Goal: Task Accomplishment & Management: Manage account settings

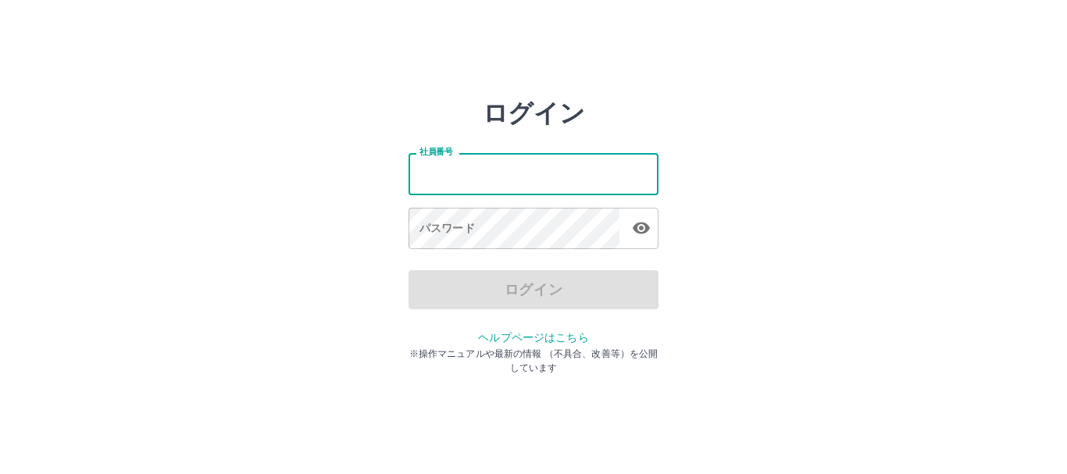
click at [446, 175] on input "社員番号" at bounding box center [534, 173] width 250 height 41
type input "*******"
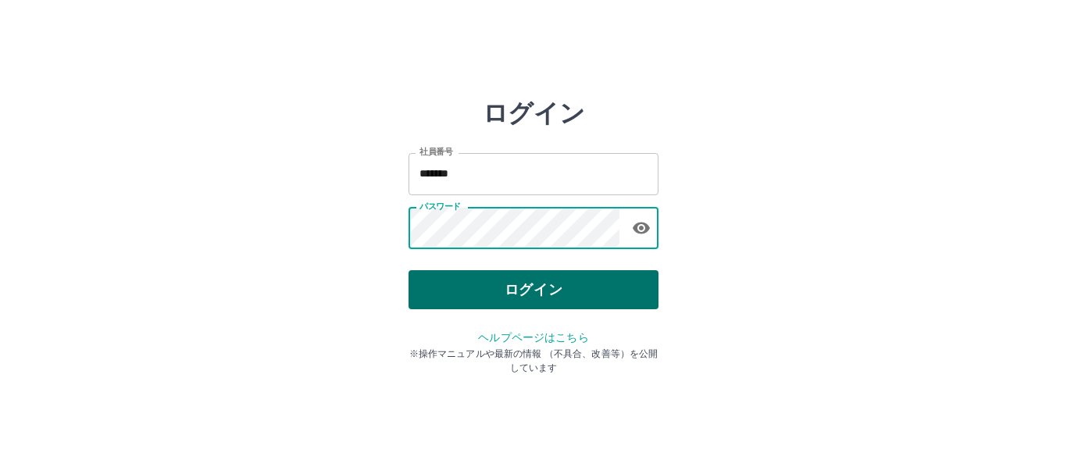
click at [531, 279] on button "ログイン" at bounding box center [534, 289] width 250 height 39
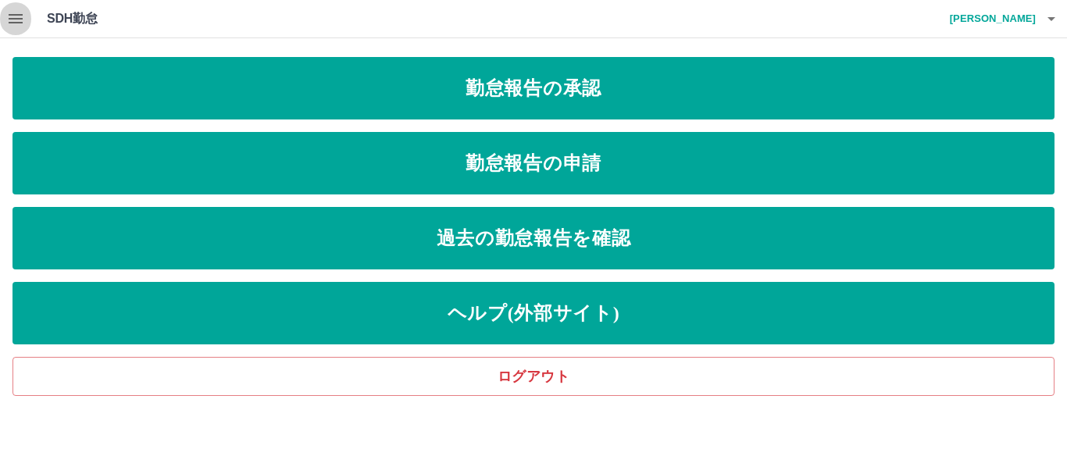
click at [13, 24] on icon "button" at bounding box center [15, 18] width 19 height 19
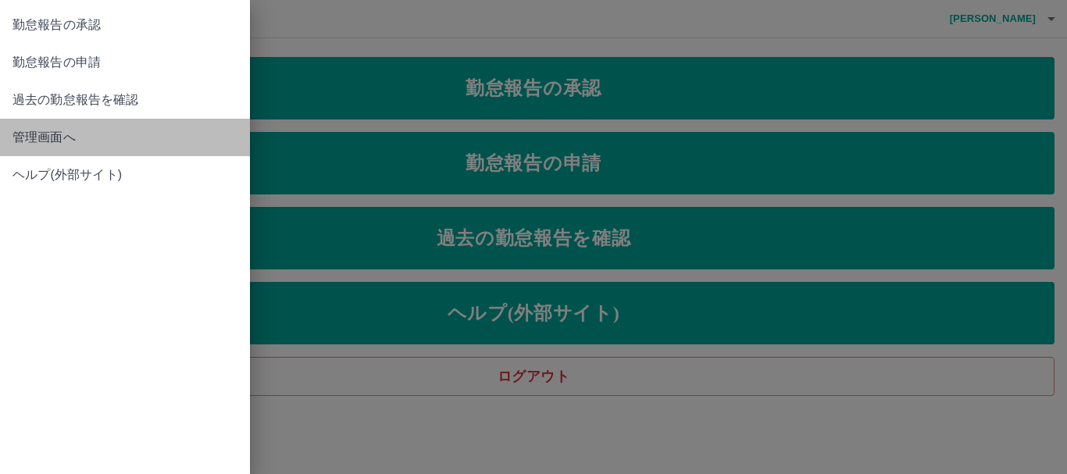
click at [59, 127] on link "管理画面へ" at bounding box center [125, 138] width 250 height 38
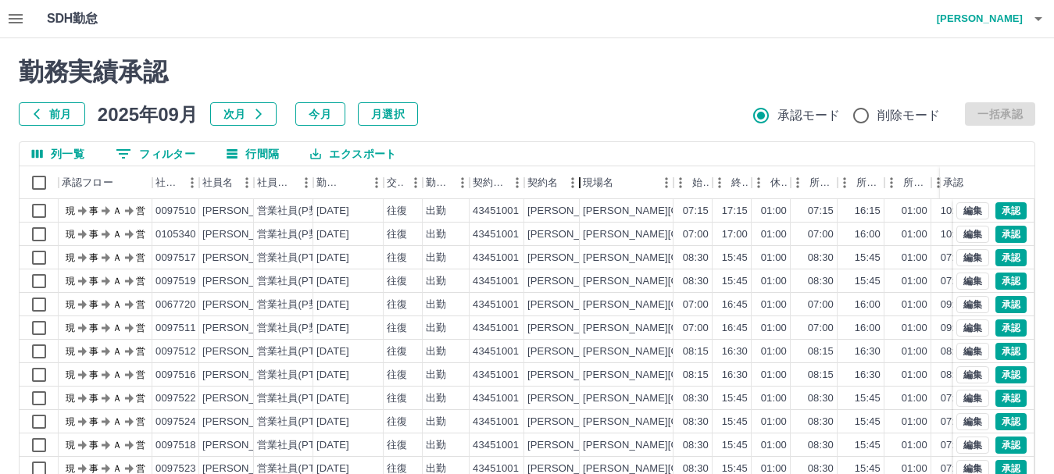
drag, startPoint x: 618, startPoint y: 171, endPoint x: 580, endPoint y: 163, distance: 39.1
click at [580, 163] on div "列一覧 0 フィルター 行間隔 エクスポート 承認フロー 社員番号 社員名 社員区分 勤務日 交通費 勤務区分 契約コード 契約名 現場名 始業 終業 休憩 …" at bounding box center [527, 391] width 1017 height 500
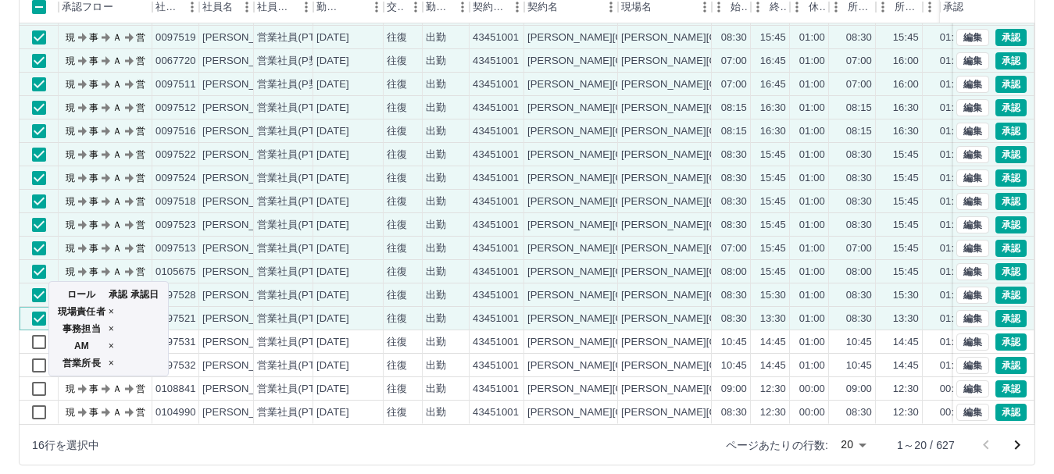
scroll to position [186, 0]
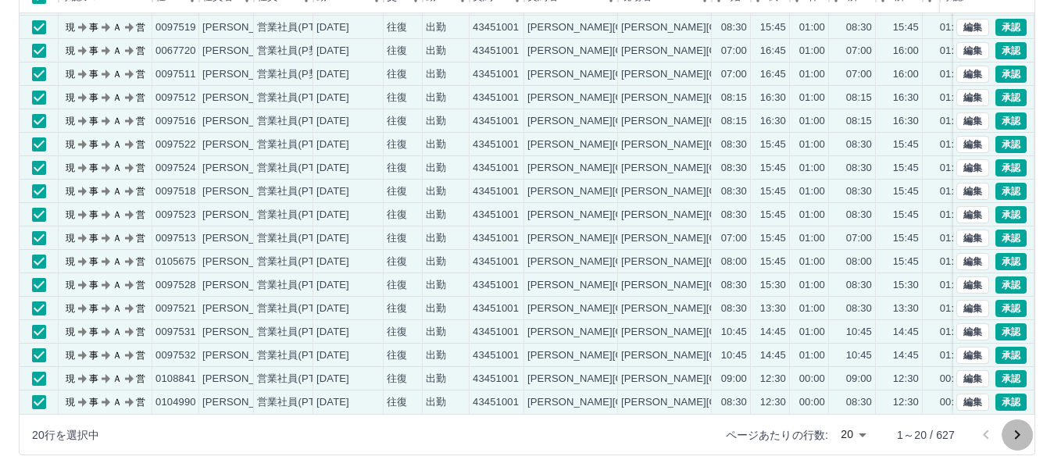
click at [1013, 434] on icon "次のページへ" at bounding box center [1017, 435] width 19 height 19
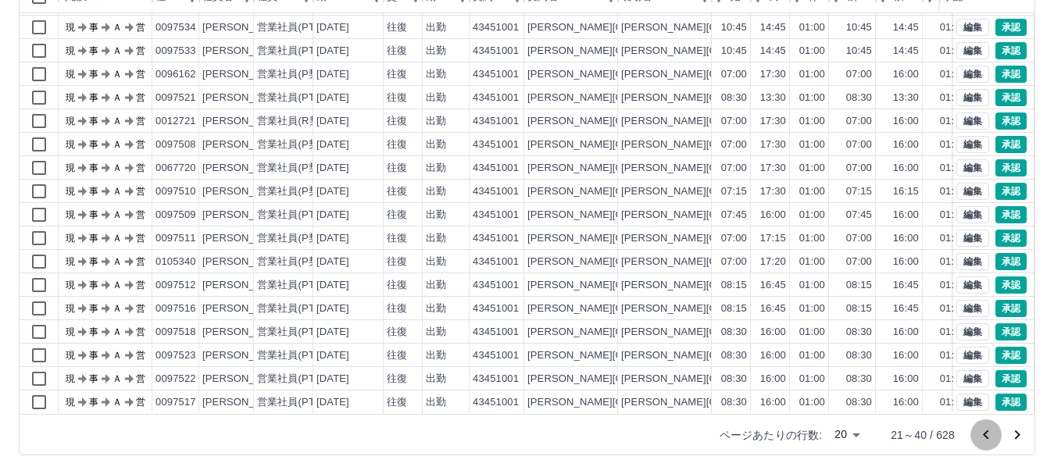
click at [990, 442] on icon "前のページへ" at bounding box center [986, 435] width 19 height 19
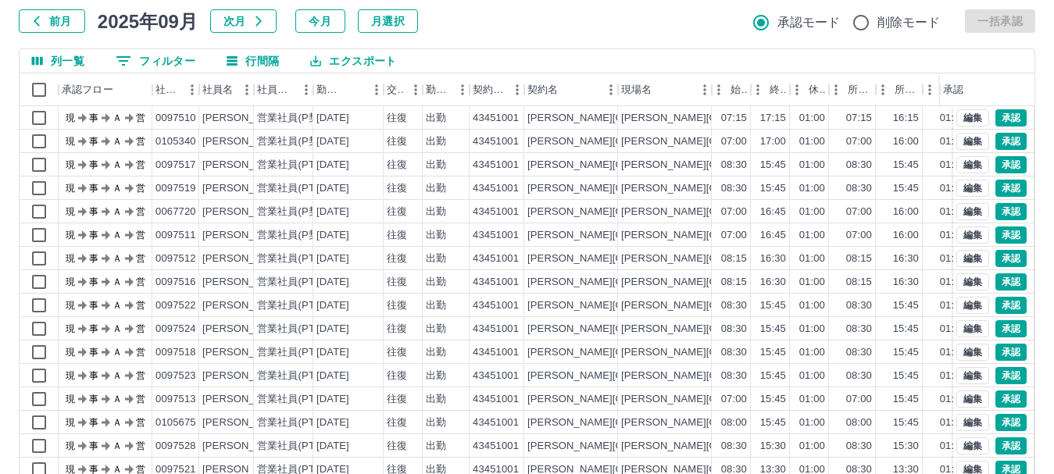
scroll to position [0, 0]
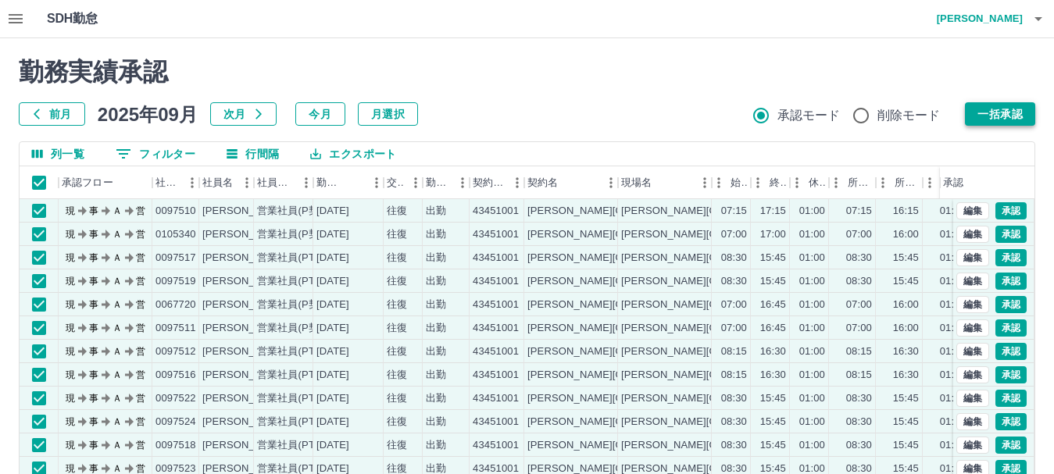
click at [968, 119] on button "一括承認" at bounding box center [1000, 113] width 70 height 23
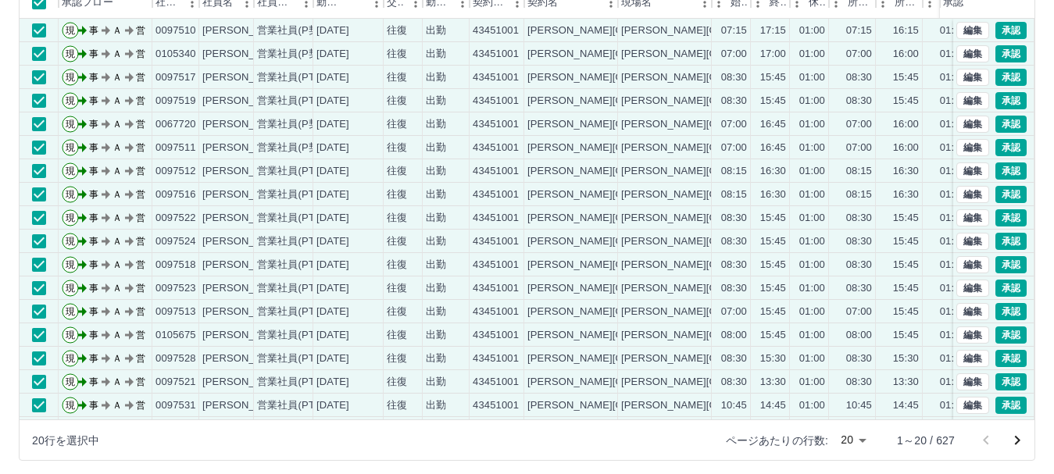
scroll to position [186, 0]
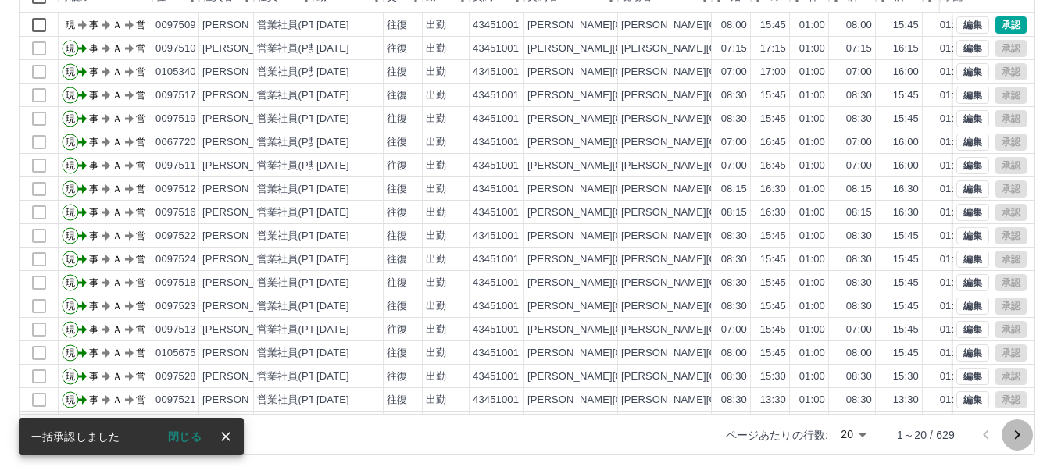
click at [1011, 438] on icon "次のページへ" at bounding box center [1017, 435] width 19 height 19
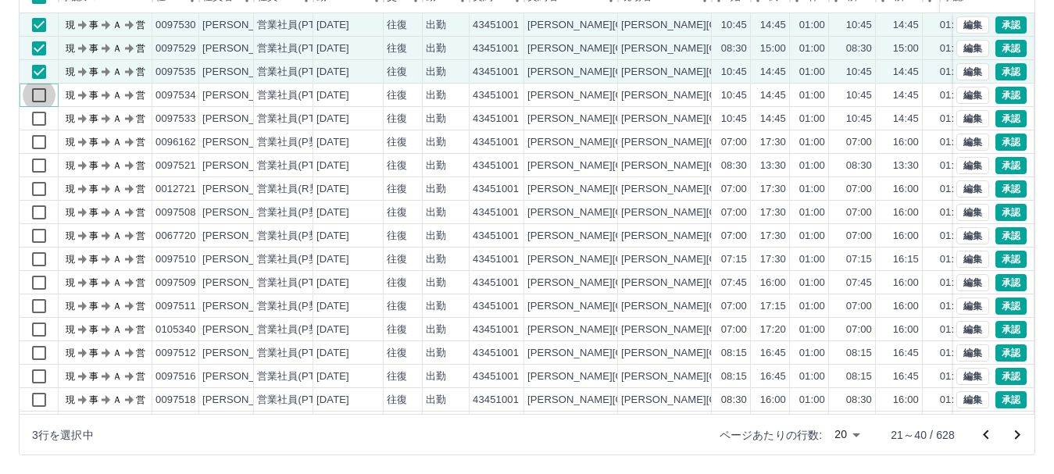
click at [34, 115] on div "現 事 Ａ 営 0097530 [PERSON_NAME] 営業社員(PT契約) [DATE] 往復 出勤 43451001 [PERSON_NAME][GE…" at bounding box center [661, 247] width 1283 height 469
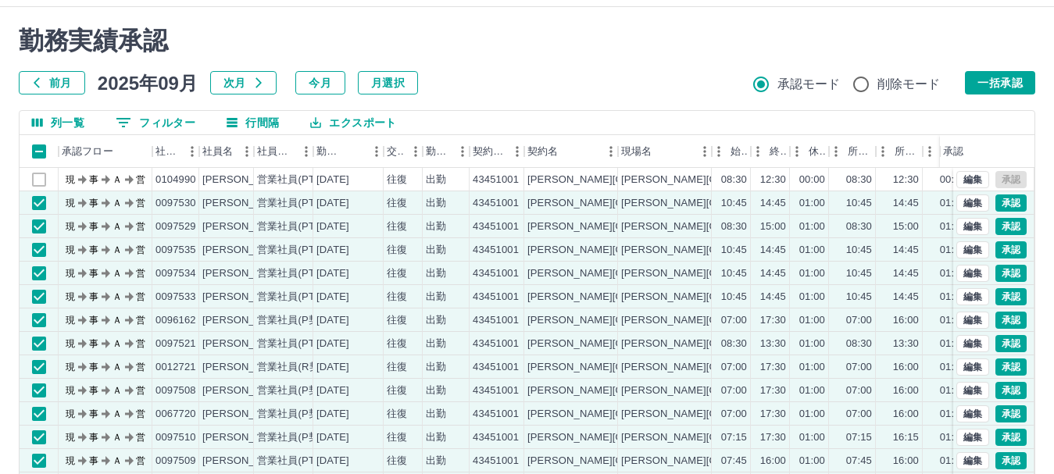
scroll to position [30, 0]
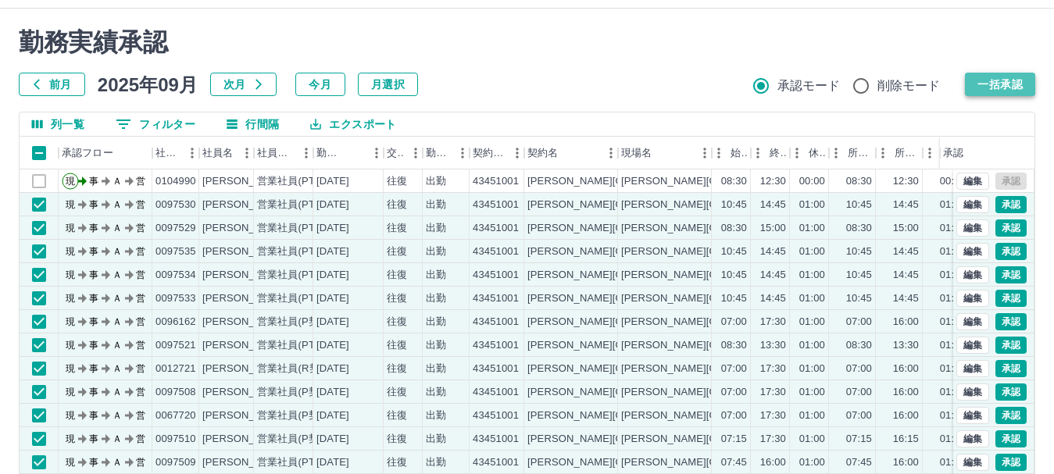
click at [986, 88] on button "一括承認" at bounding box center [1000, 84] width 70 height 23
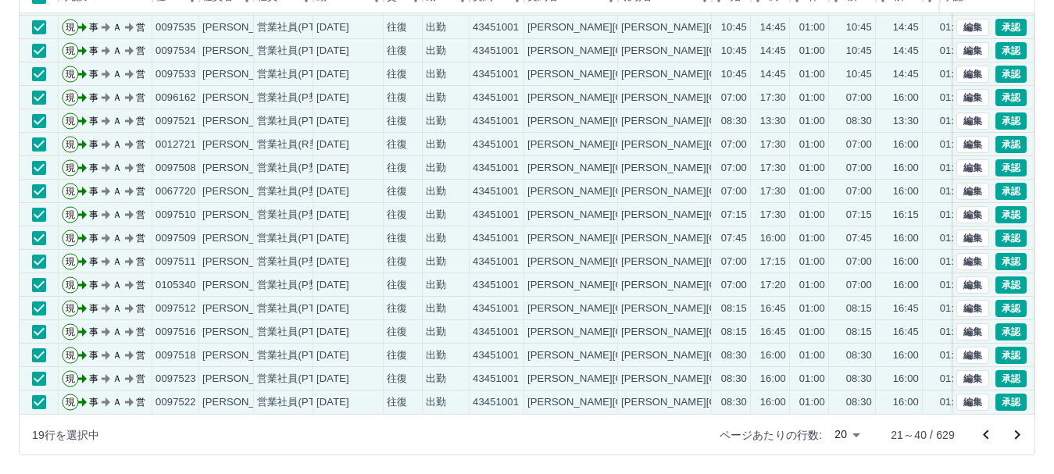
scroll to position [81, 0]
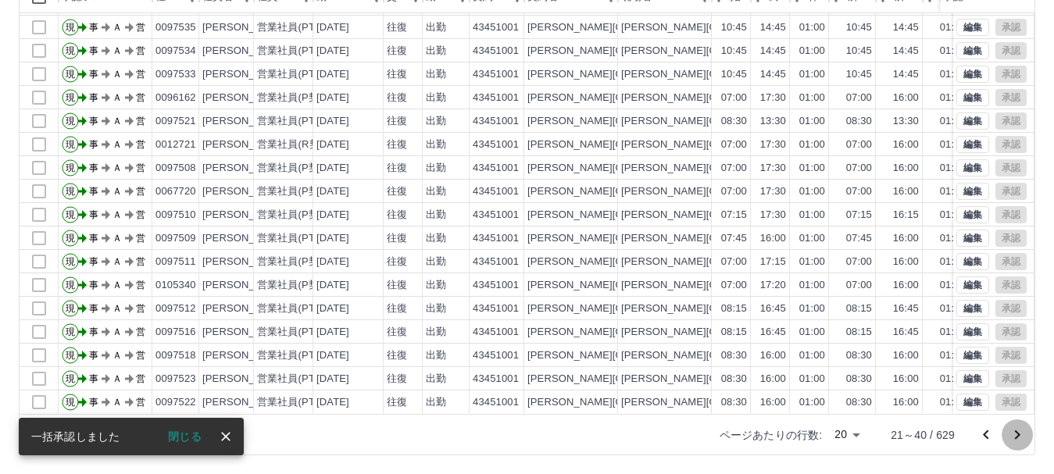
click at [1018, 434] on icon "次のページへ" at bounding box center [1017, 435] width 5 height 9
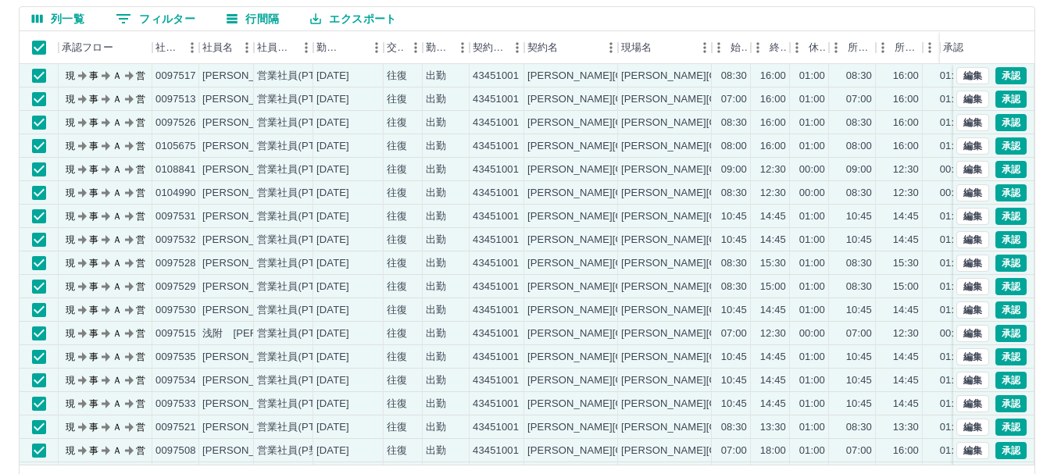
scroll to position [108, 0]
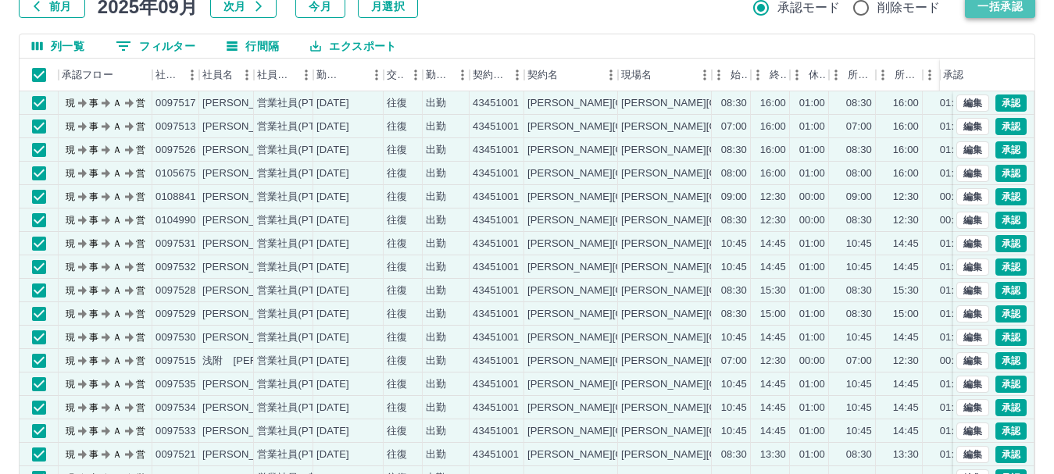
click at [982, 15] on button "一括承認" at bounding box center [1000, 6] width 70 height 23
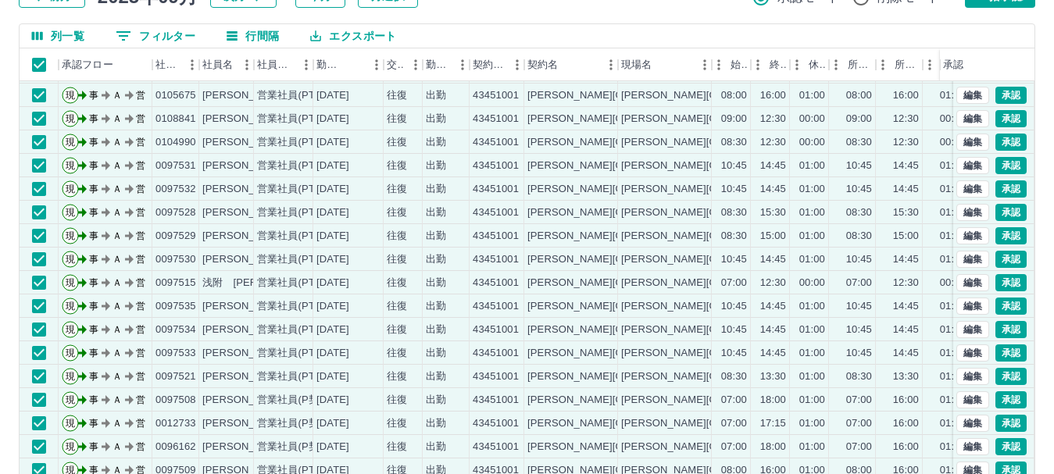
scroll to position [186, 0]
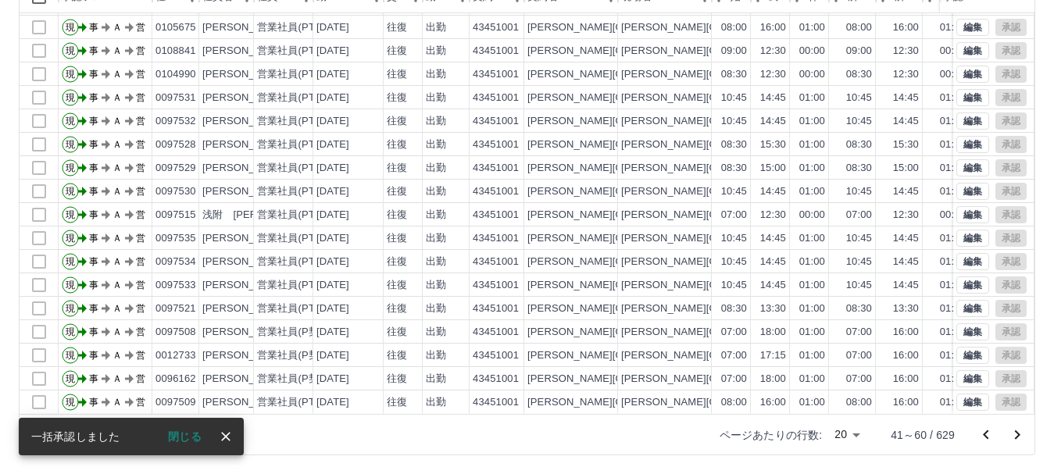
click at [1019, 437] on icon "次のページへ" at bounding box center [1017, 435] width 19 height 19
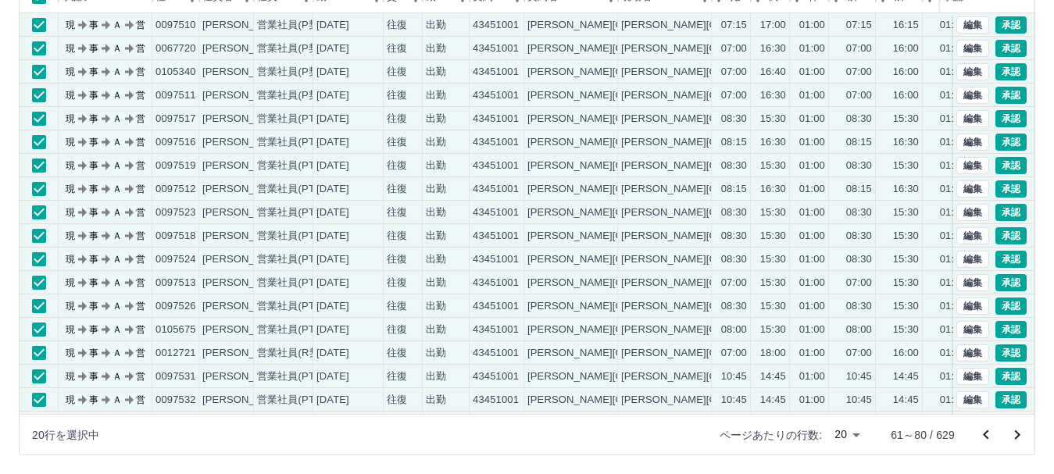
scroll to position [108, 0]
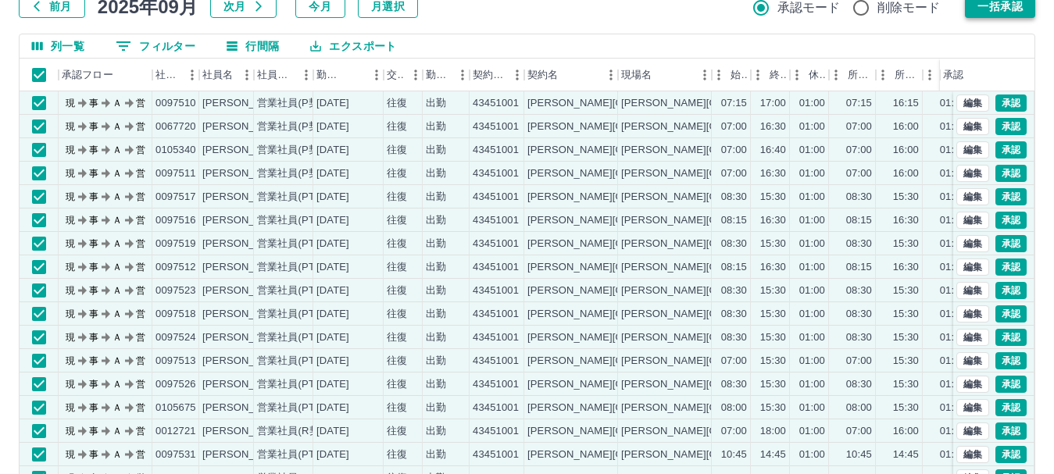
click at [1006, 6] on button "一括承認" at bounding box center [1000, 6] width 70 height 23
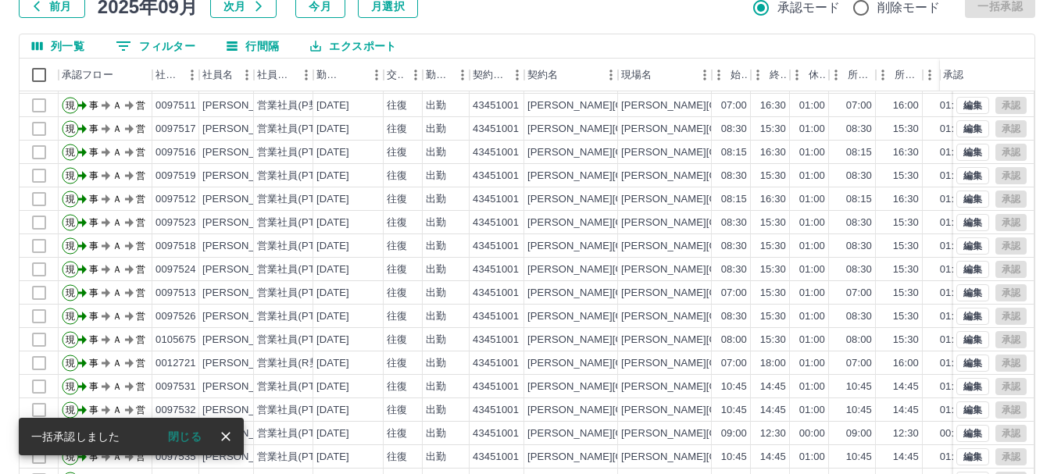
scroll to position [186, 0]
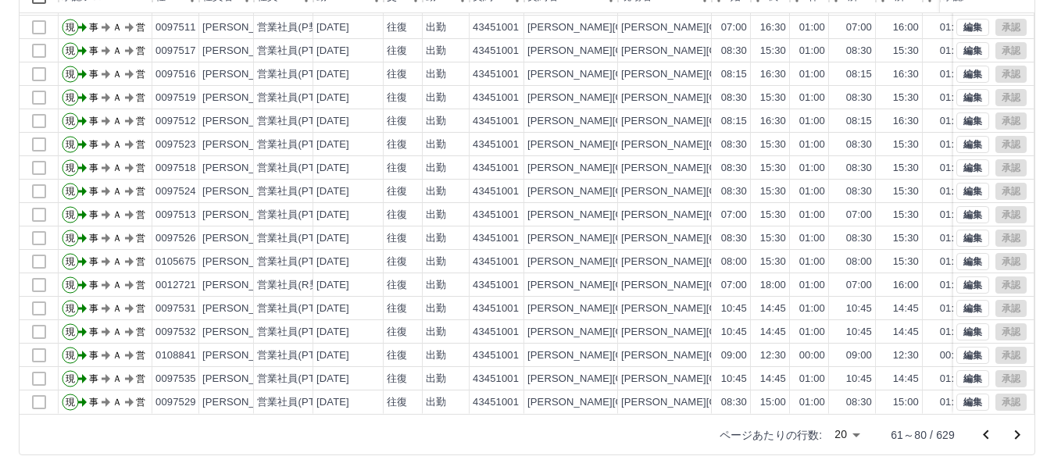
click at [1013, 438] on icon "次のページへ" at bounding box center [1017, 435] width 19 height 19
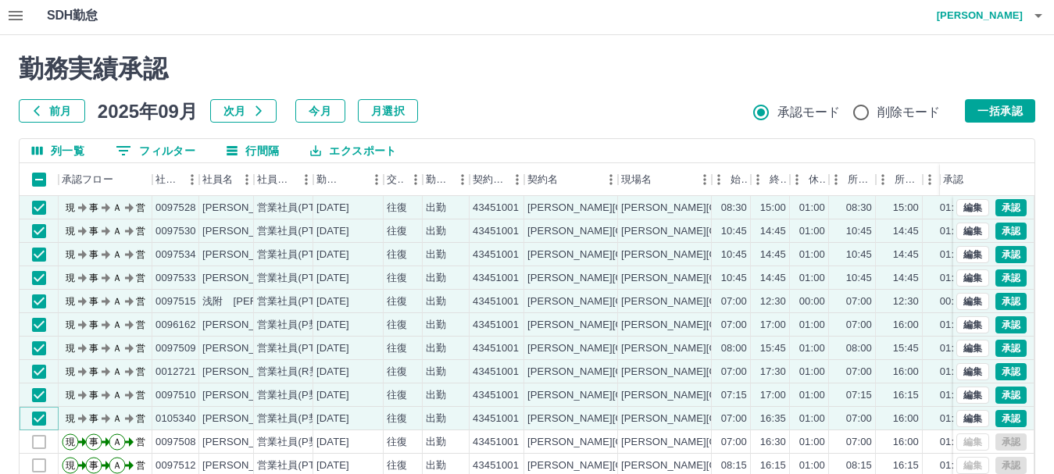
scroll to position [0, 0]
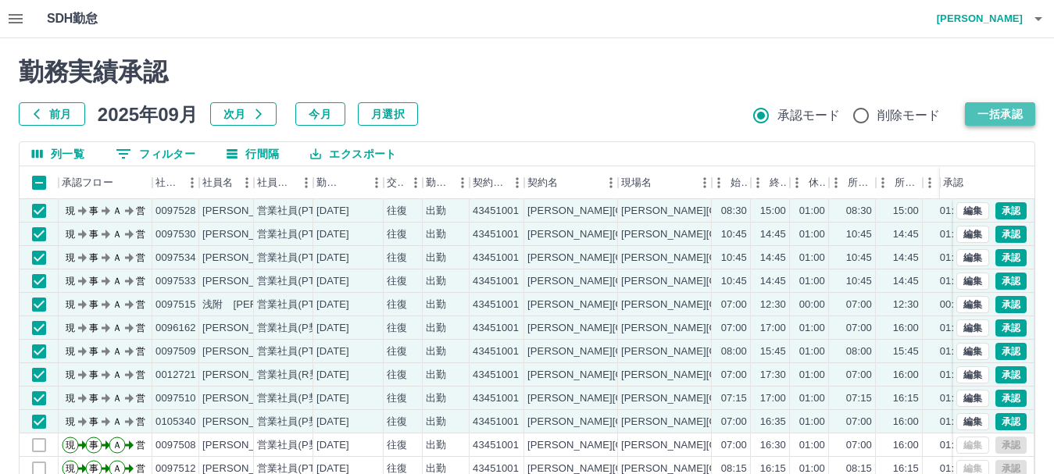
click at [985, 115] on button "一括承認" at bounding box center [1000, 113] width 70 height 23
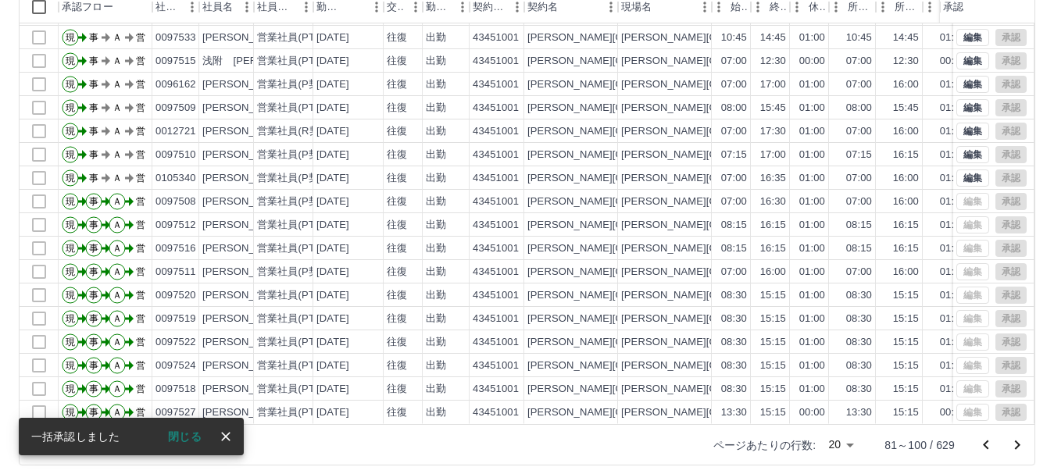
scroll to position [186, 0]
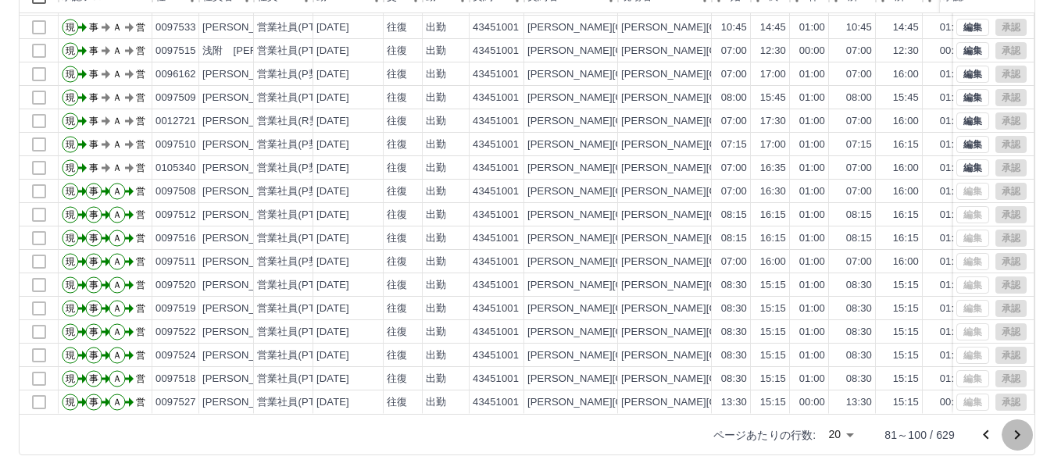
click at [1020, 436] on icon "次のページへ" at bounding box center [1017, 435] width 19 height 19
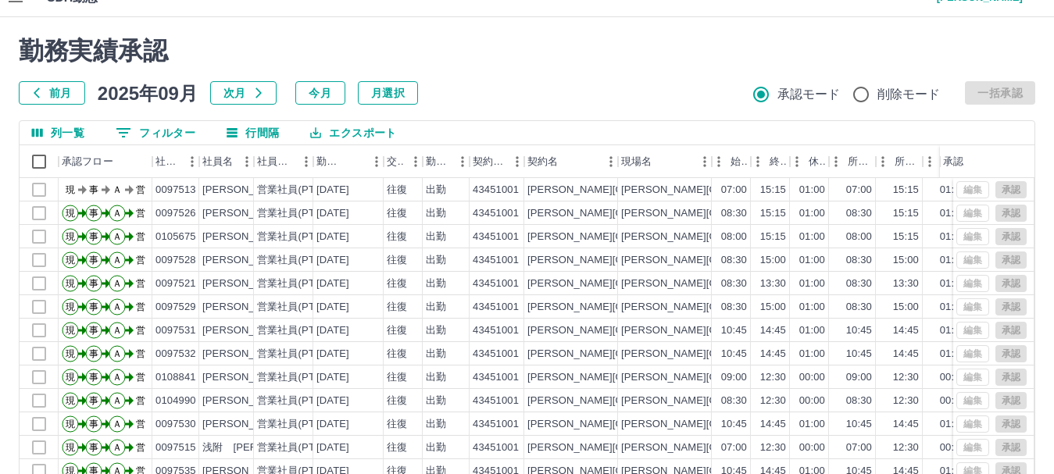
scroll to position [0, 0]
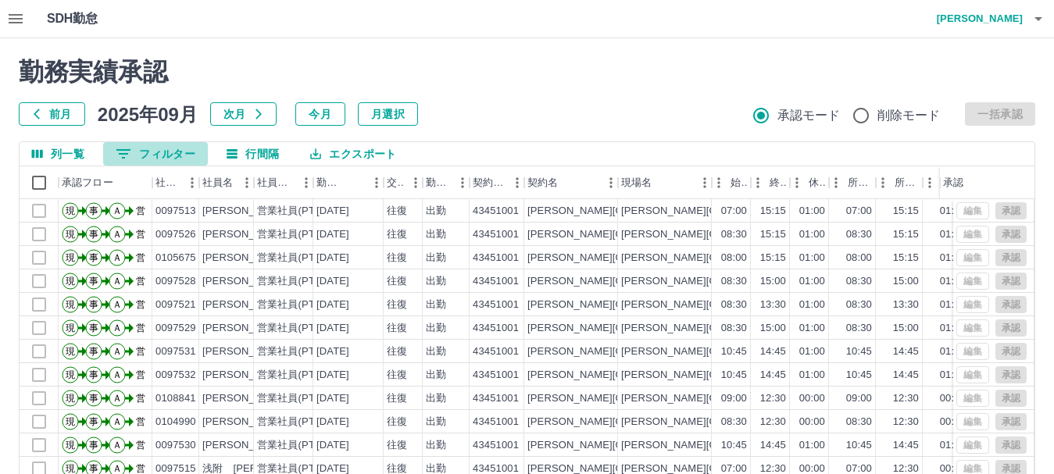
click at [134, 156] on button "0 フィルター" at bounding box center [155, 153] width 105 height 23
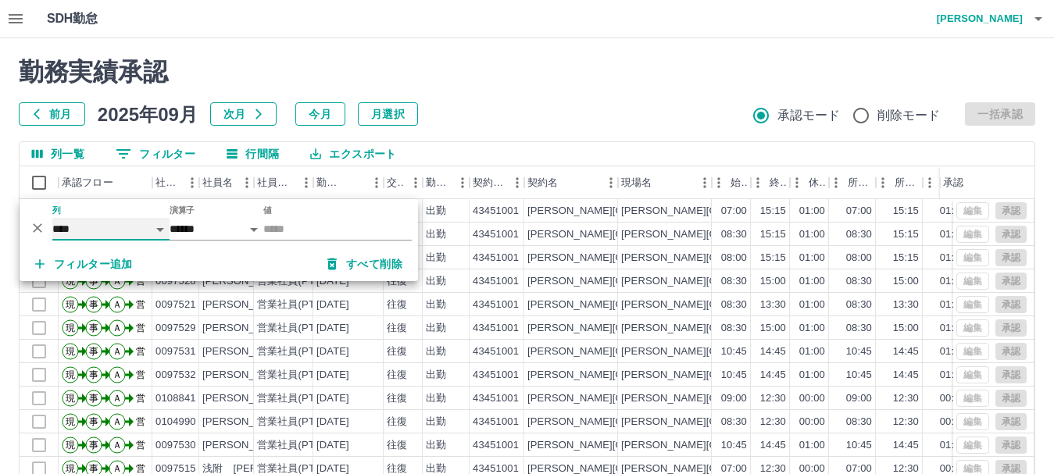
click at [138, 229] on select "**** *** **** *** *** **** ***** *** *** ** ** ** **** **** **** ** ** *** ****…" at bounding box center [110, 229] width 117 height 23
click at [52, 218] on select "**** *** **** *** *** **** ***** *** *** ** ** ** **** **** **** ** ** *** ****…" at bounding box center [110, 229] width 117 height 23
select select "**********"
select select "*****"
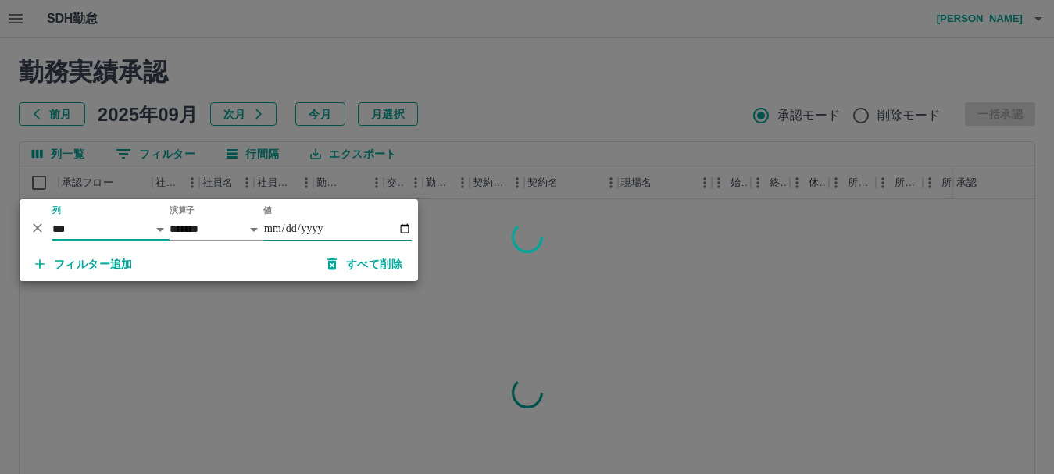
click at [399, 226] on input "値" at bounding box center [337, 229] width 148 height 23
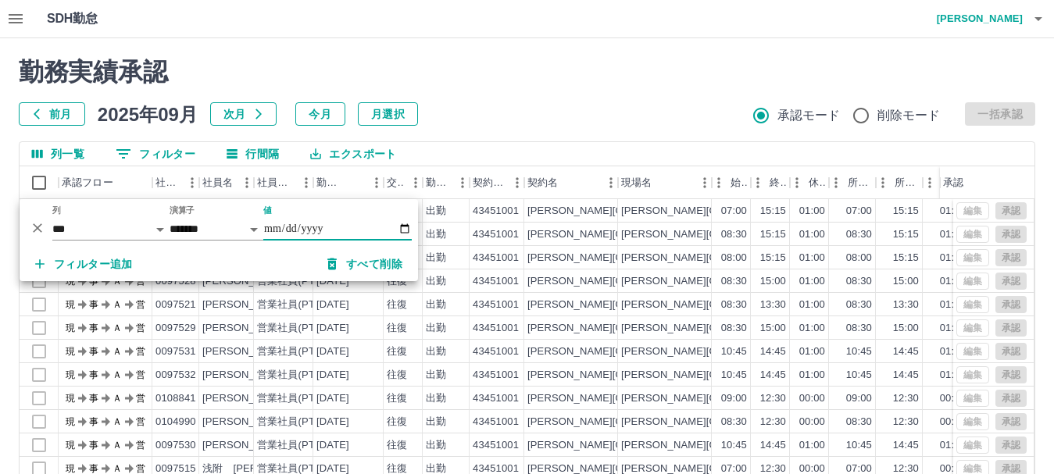
type input "**********"
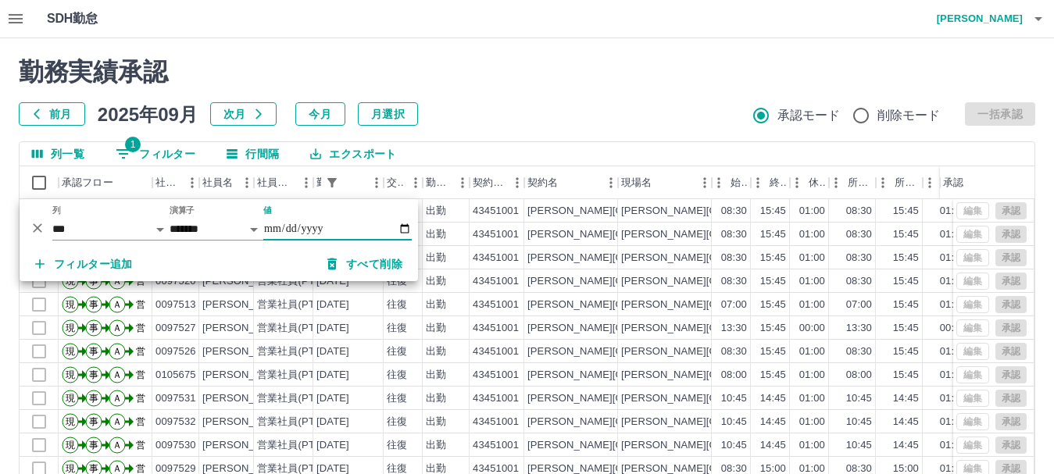
click at [570, 90] on div "勤務実績承認 前月 2025年09月 次月 今月 月選択 承認モード 削除モード 一括承認" at bounding box center [527, 91] width 1017 height 69
